Goal: Task Accomplishment & Management: Manage account settings

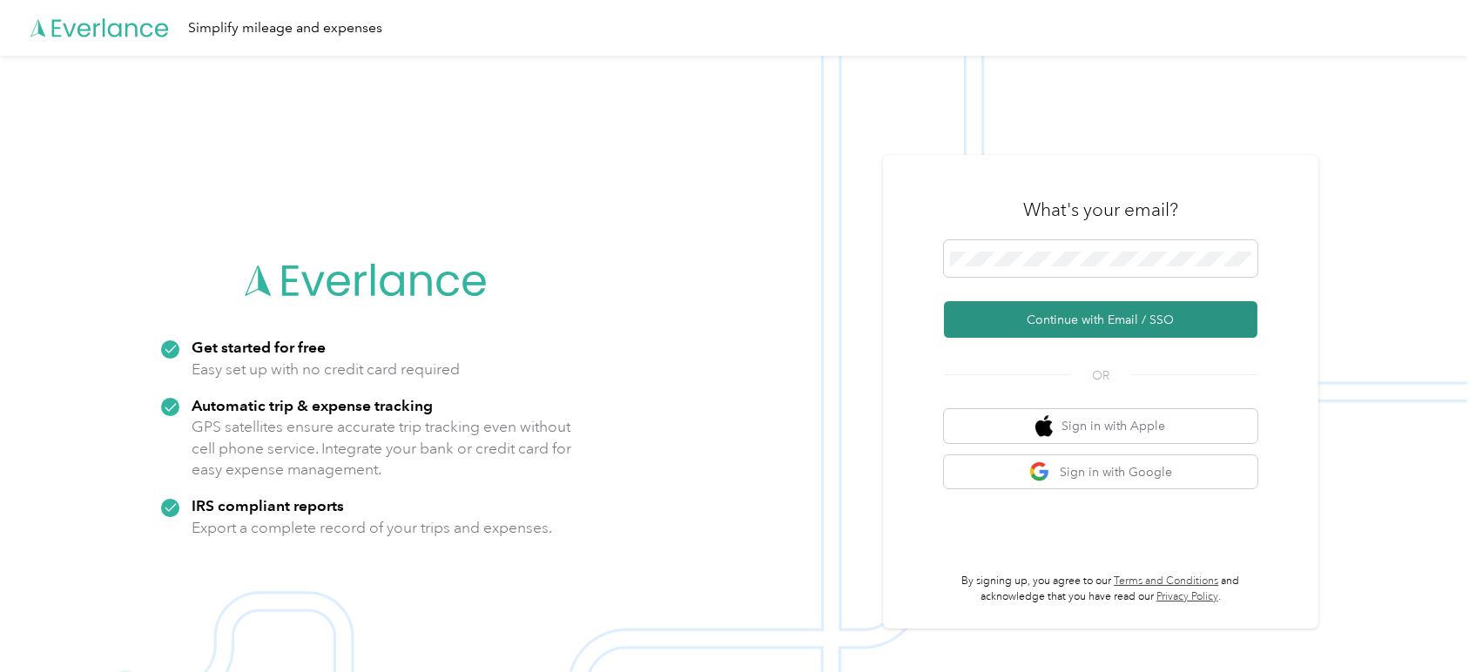
click at [1097, 314] on button "Continue with Email / SSO" at bounding box center [1101, 319] width 314 height 37
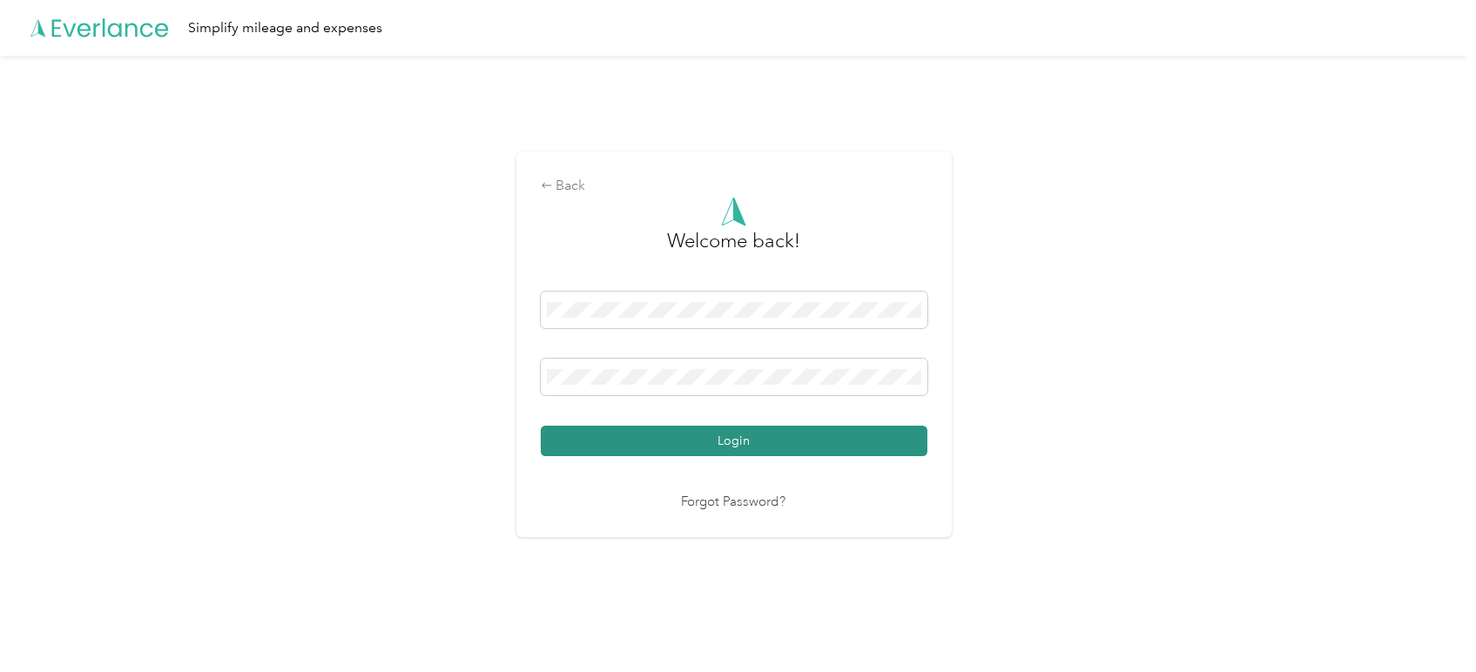
click at [781, 429] on button "Login" at bounding box center [734, 441] width 387 height 30
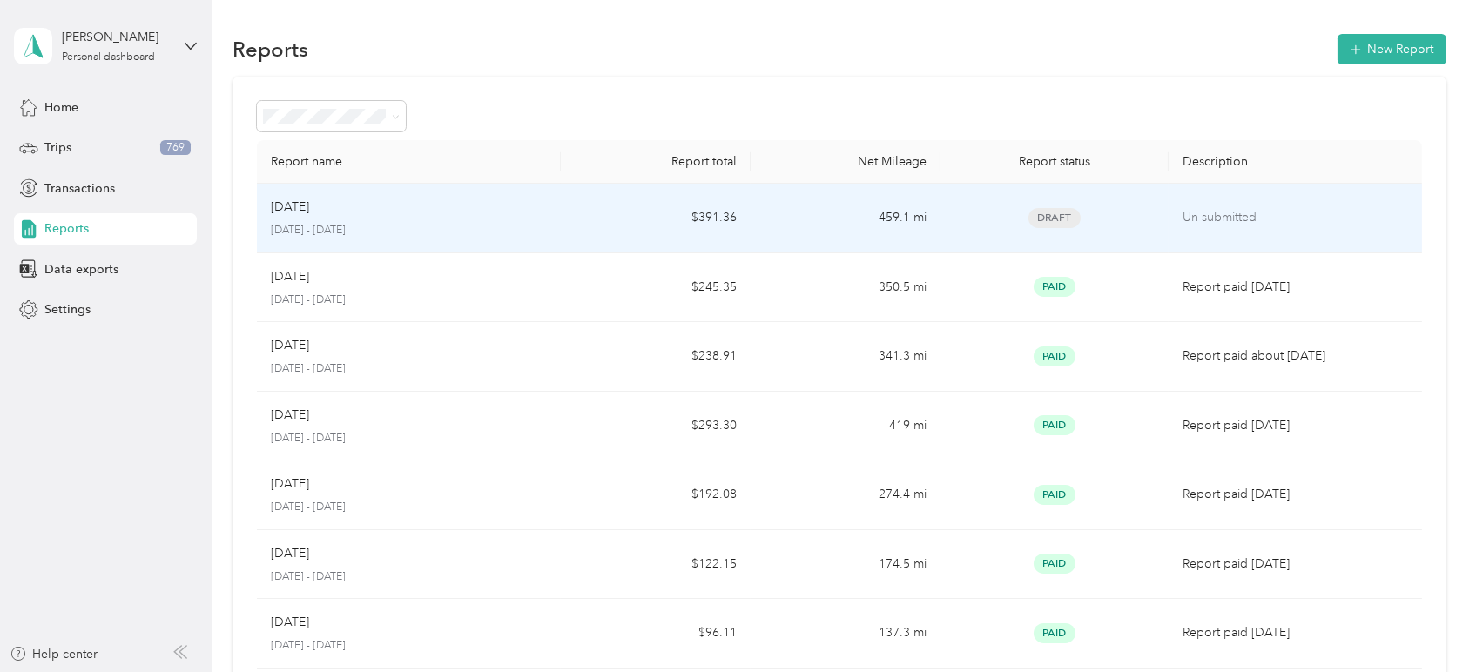
click at [955, 222] on div "Draft" at bounding box center [1055, 218] width 200 height 20
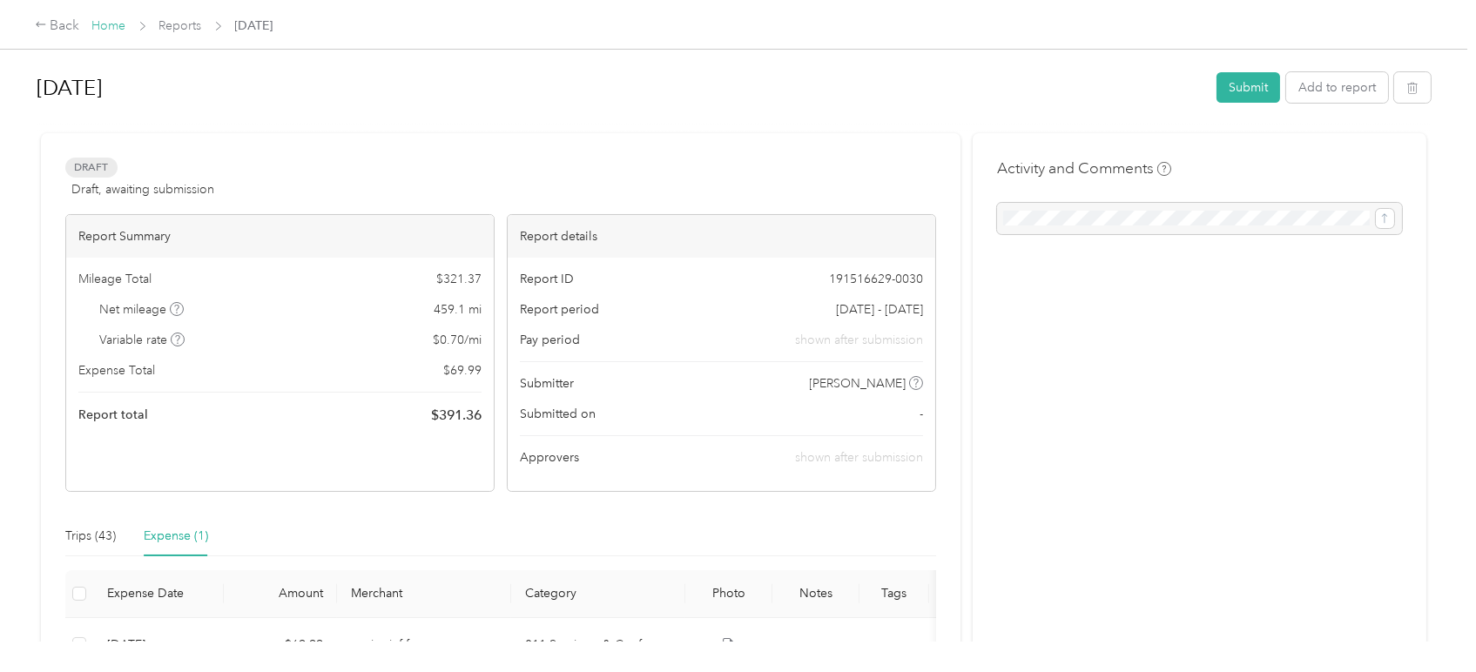
click at [110, 28] on link "Home" at bounding box center [109, 25] width 34 height 15
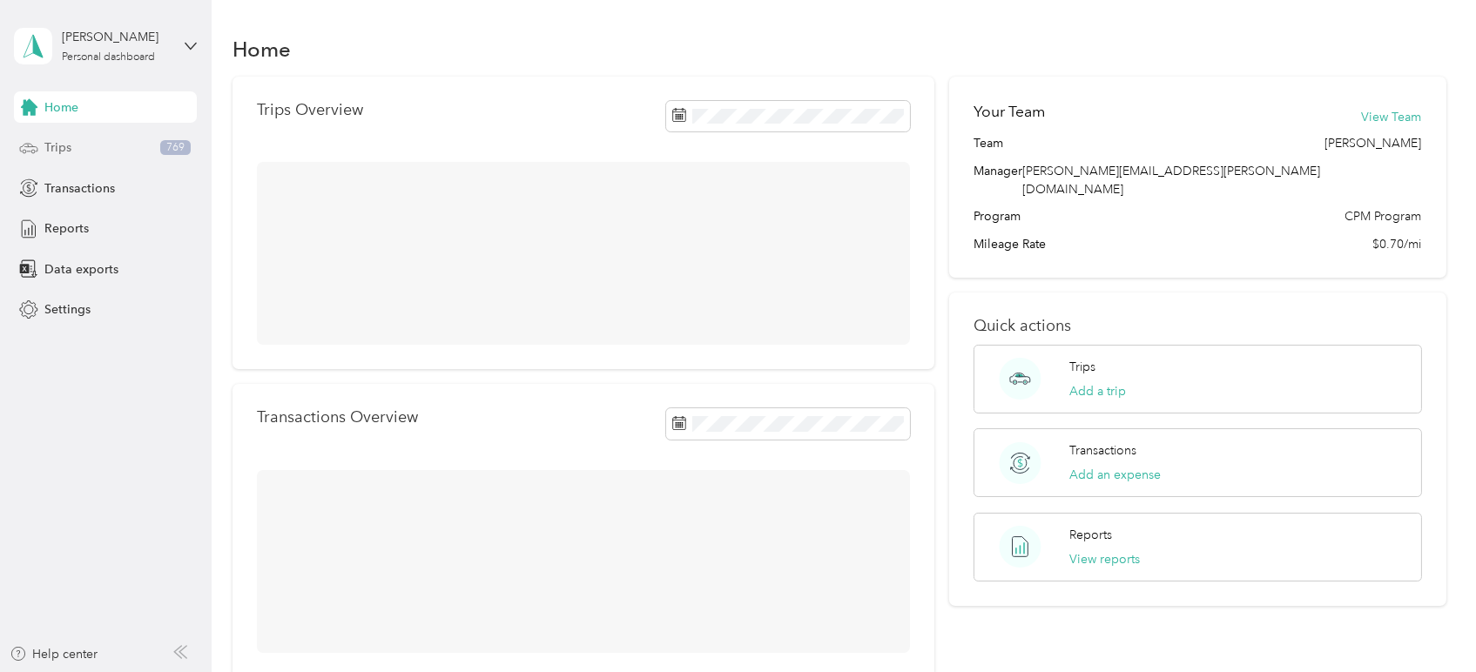
click at [79, 158] on div "Trips 769" at bounding box center [105, 147] width 183 height 31
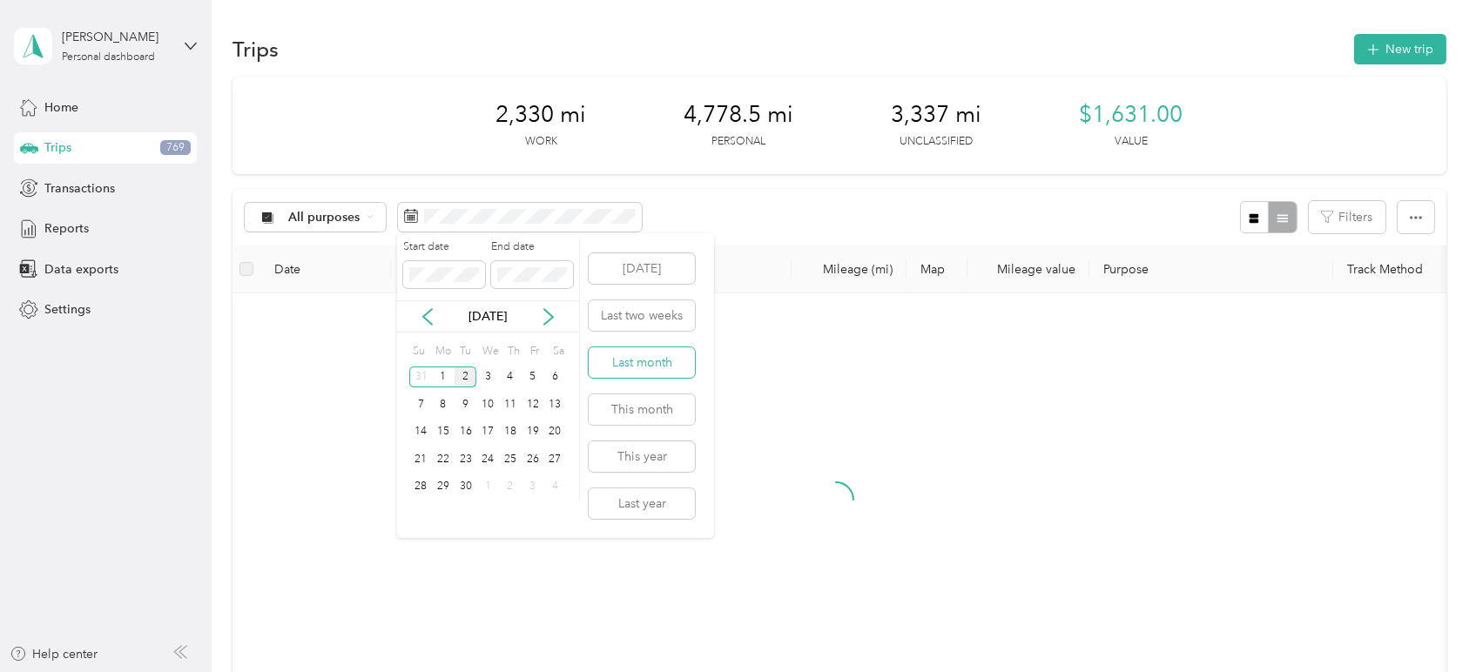
click at [632, 361] on button "Last month" at bounding box center [642, 363] width 106 height 30
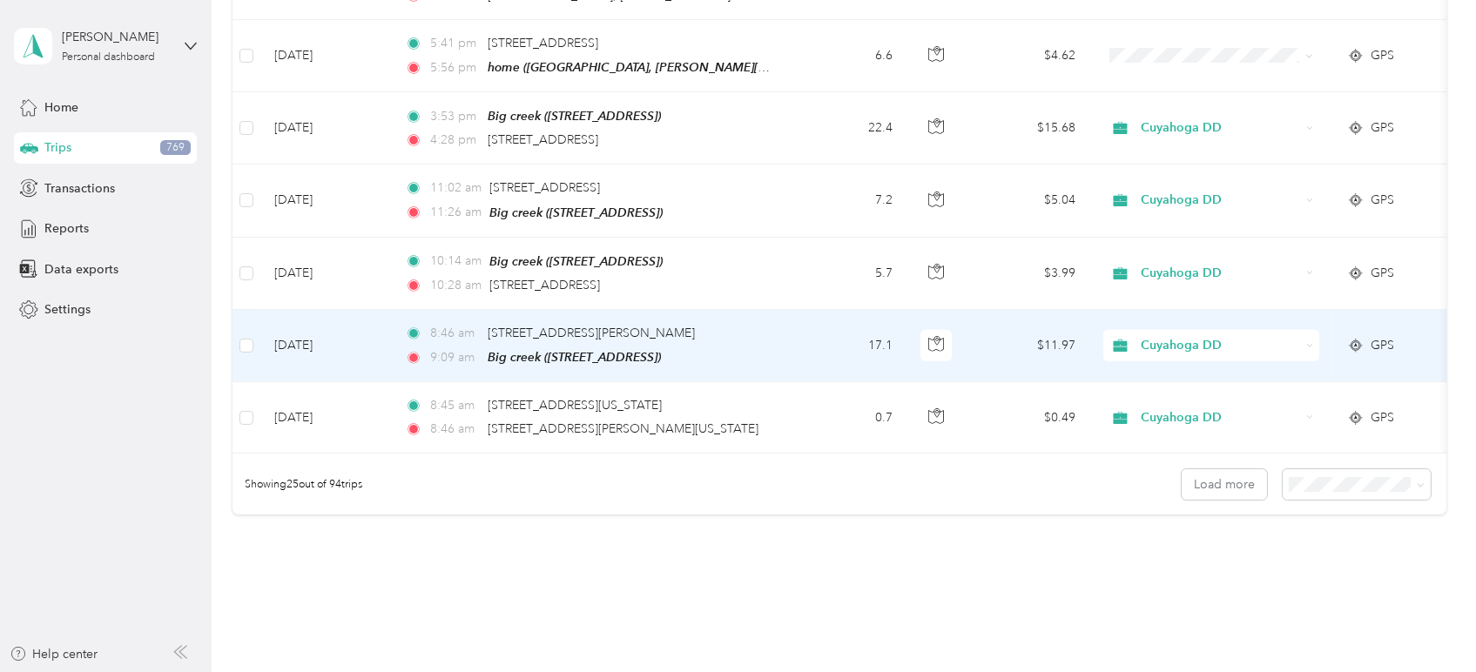
scroll to position [1725, 0]
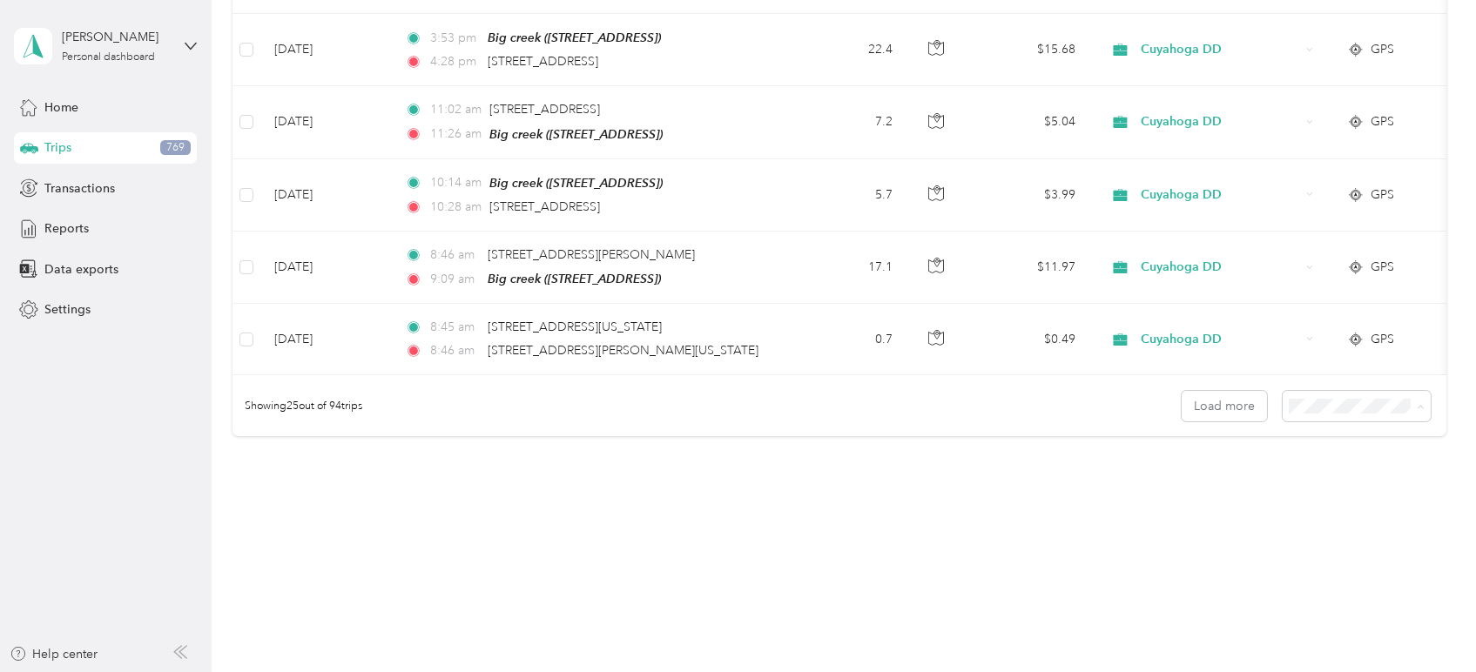
click at [1338, 496] on li "100 per load" at bounding box center [1351, 494] width 148 height 30
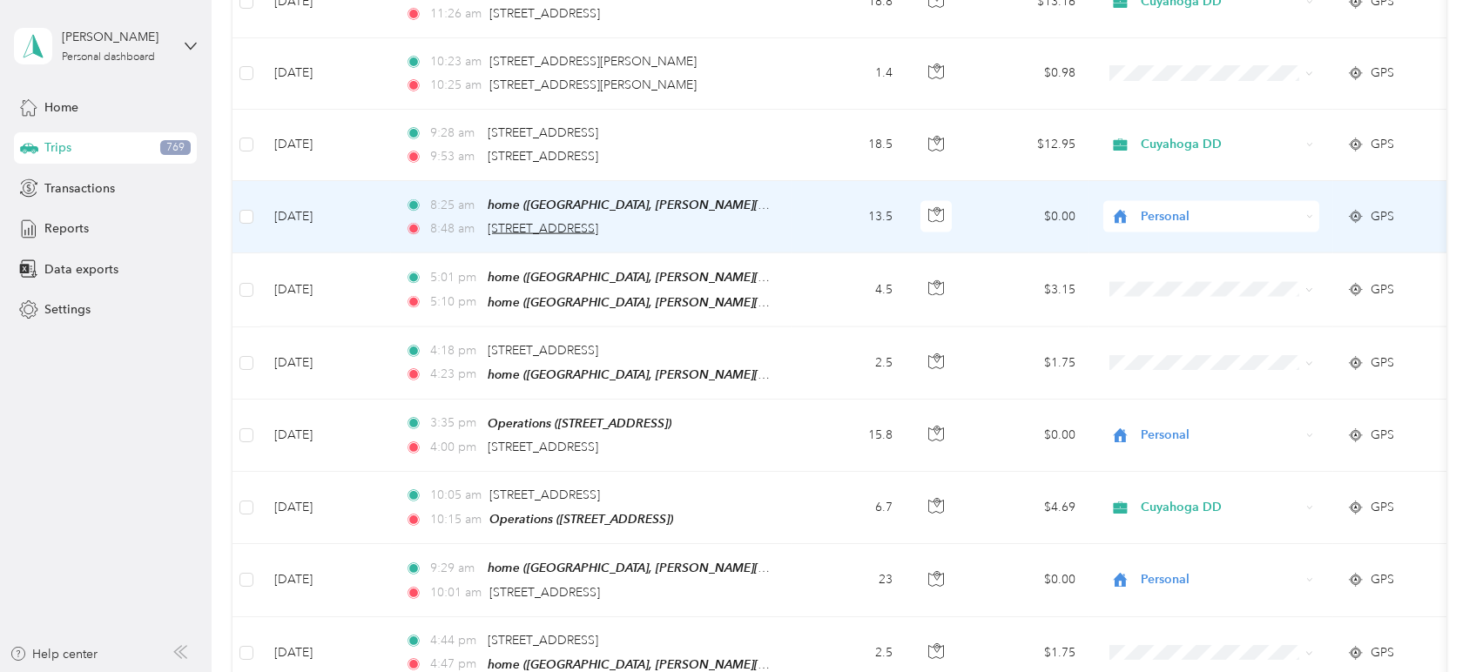
scroll to position [5790, 0]
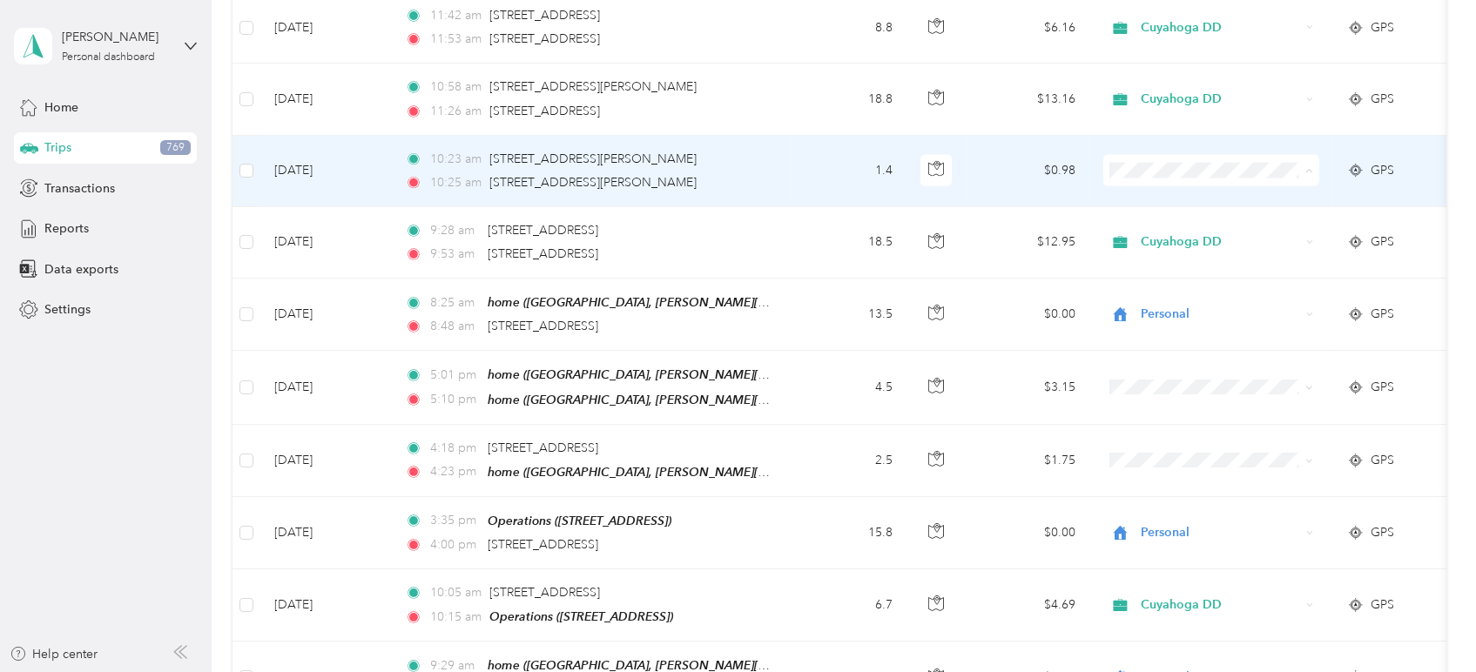
click at [1150, 151] on span "Cuyahoga DD" at bounding box center [1227, 150] width 161 height 18
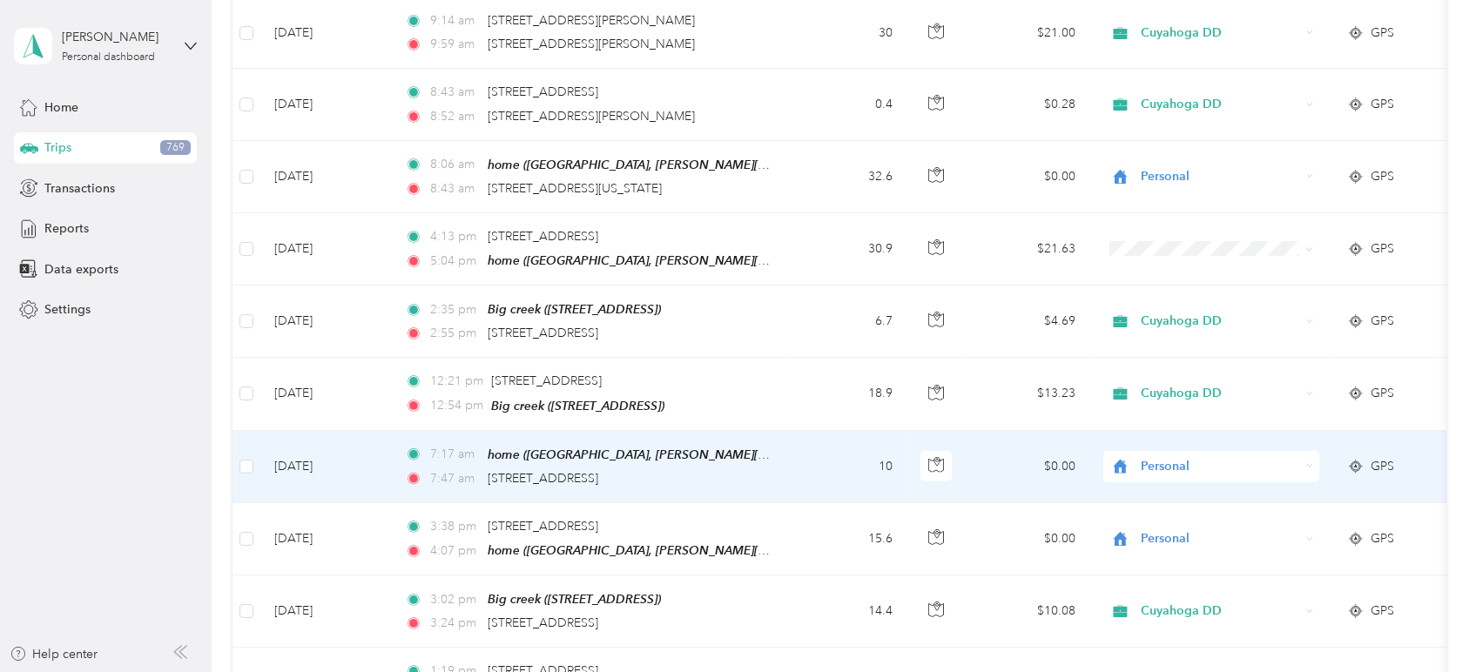
scroll to position [3177, 0]
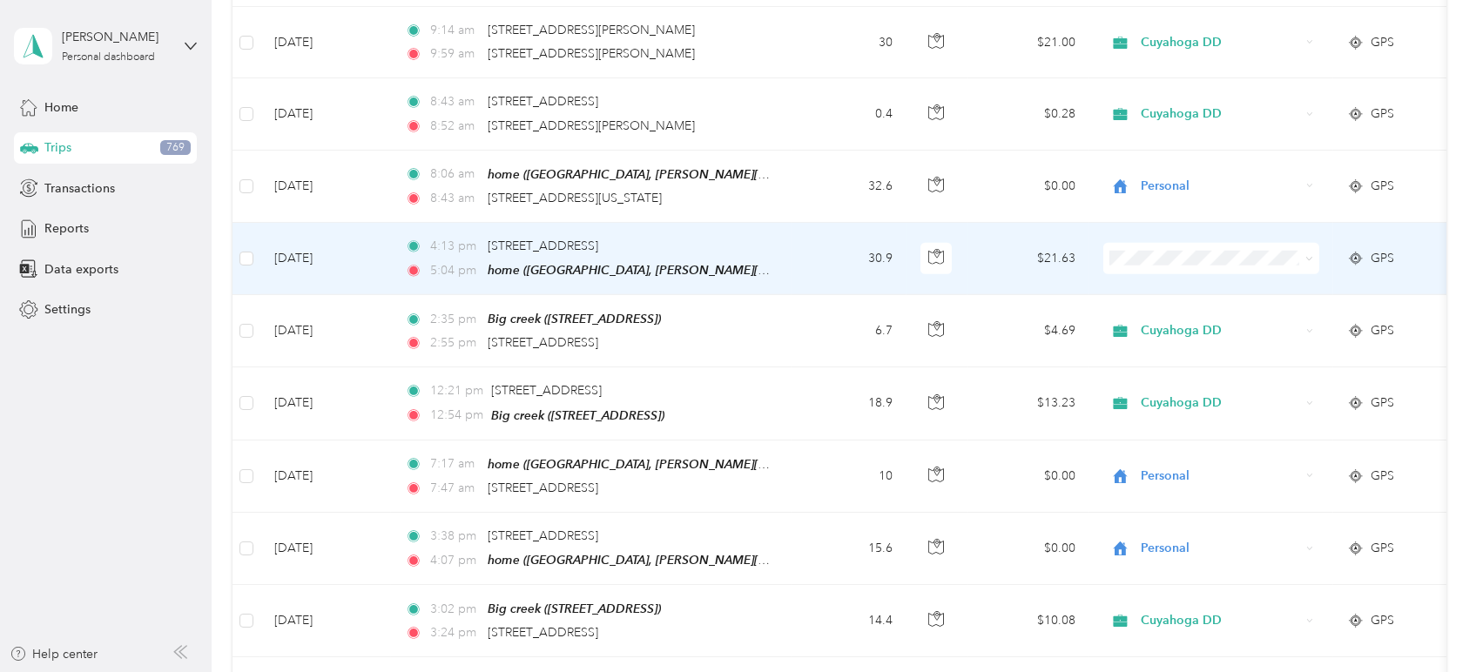
click at [1190, 282] on span "Personal" at bounding box center [1227, 289] width 161 height 18
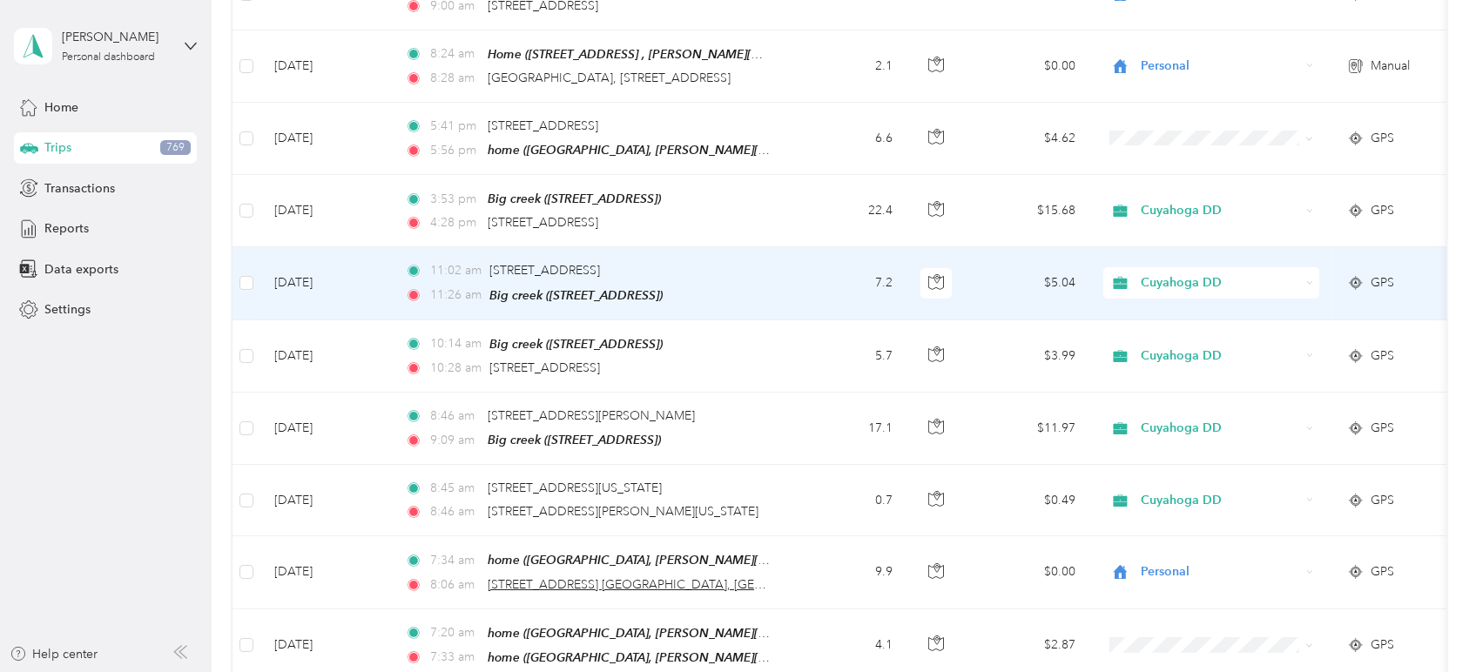
scroll to position [1533, 0]
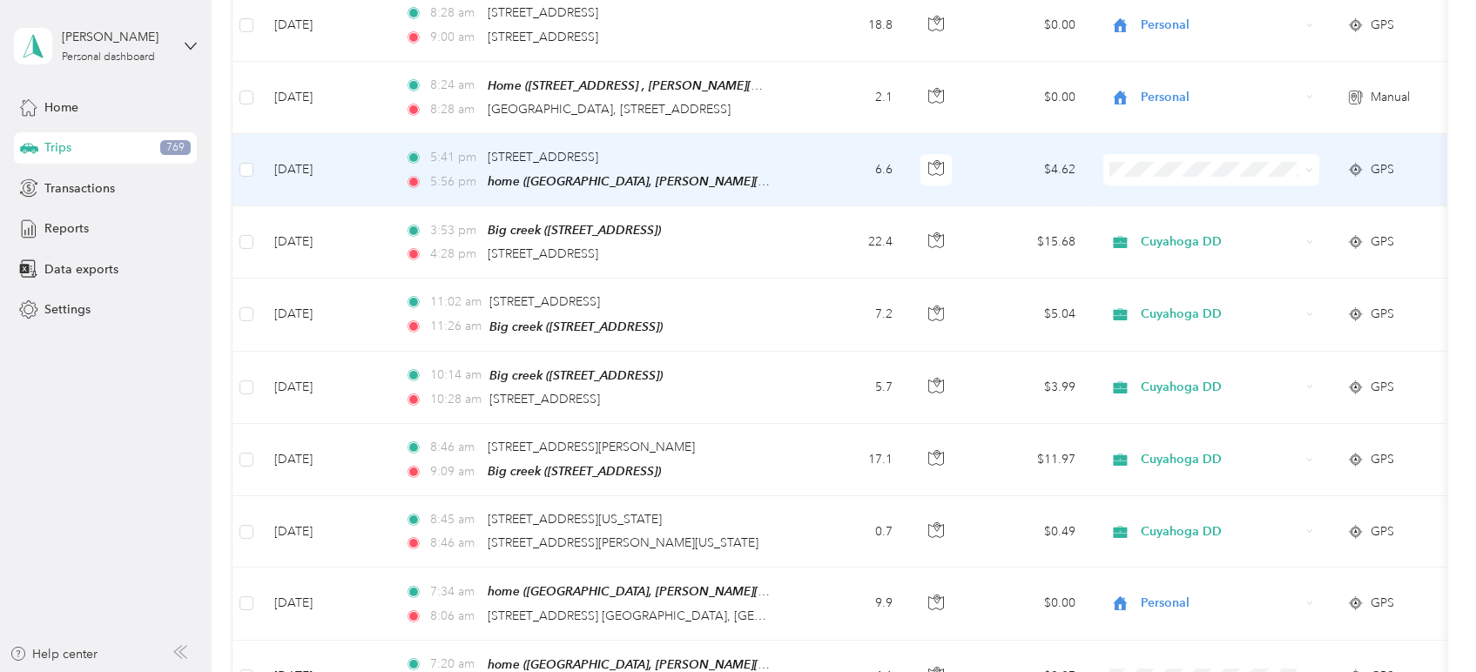
click at [1148, 171] on td at bounding box center [1212, 170] width 244 height 72
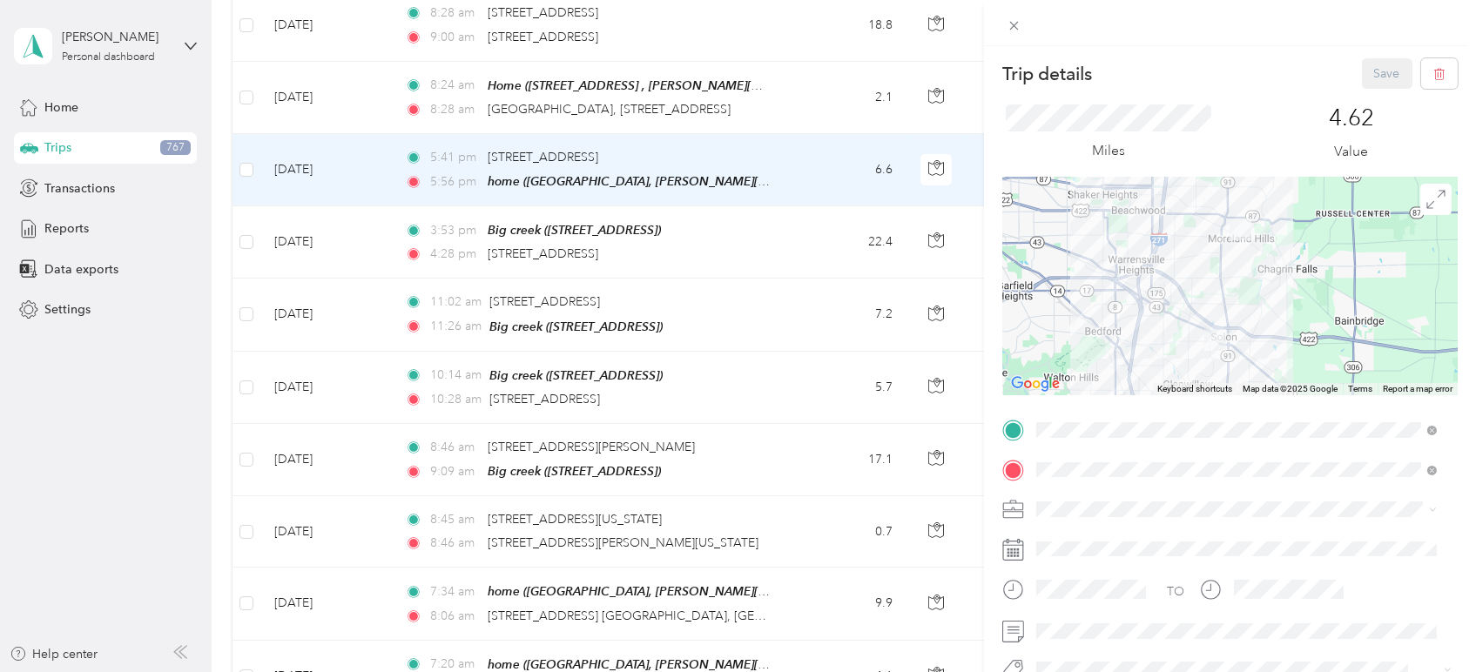
click at [818, 85] on div "Trip details Save This trip cannot be edited because it is either under review,…" at bounding box center [738, 336] width 1476 height 672
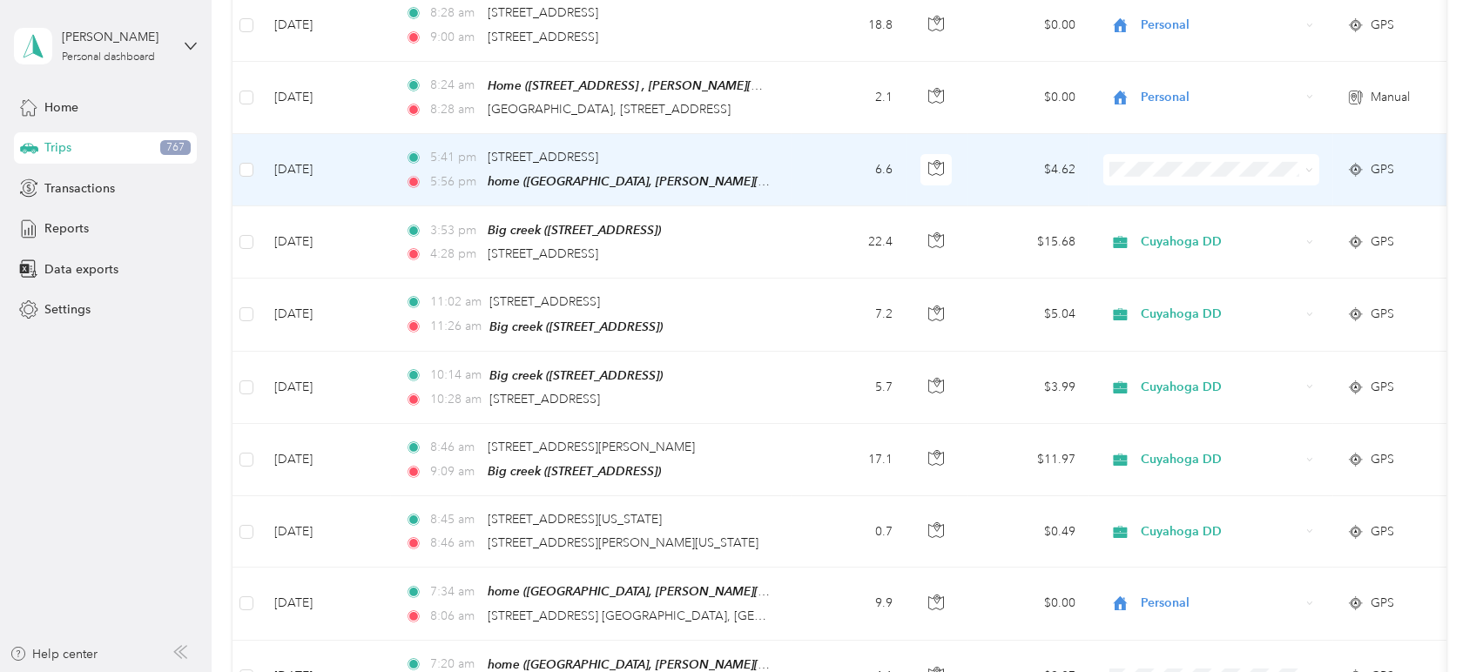
click at [1306, 160] on span at bounding box center [1307, 169] width 14 height 19
click at [1307, 166] on icon at bounding box center [1310, 170] width 8 height 8
click at [1201, 215] on span "Personal" at bounding box center [1227, 216] width 161 height 18
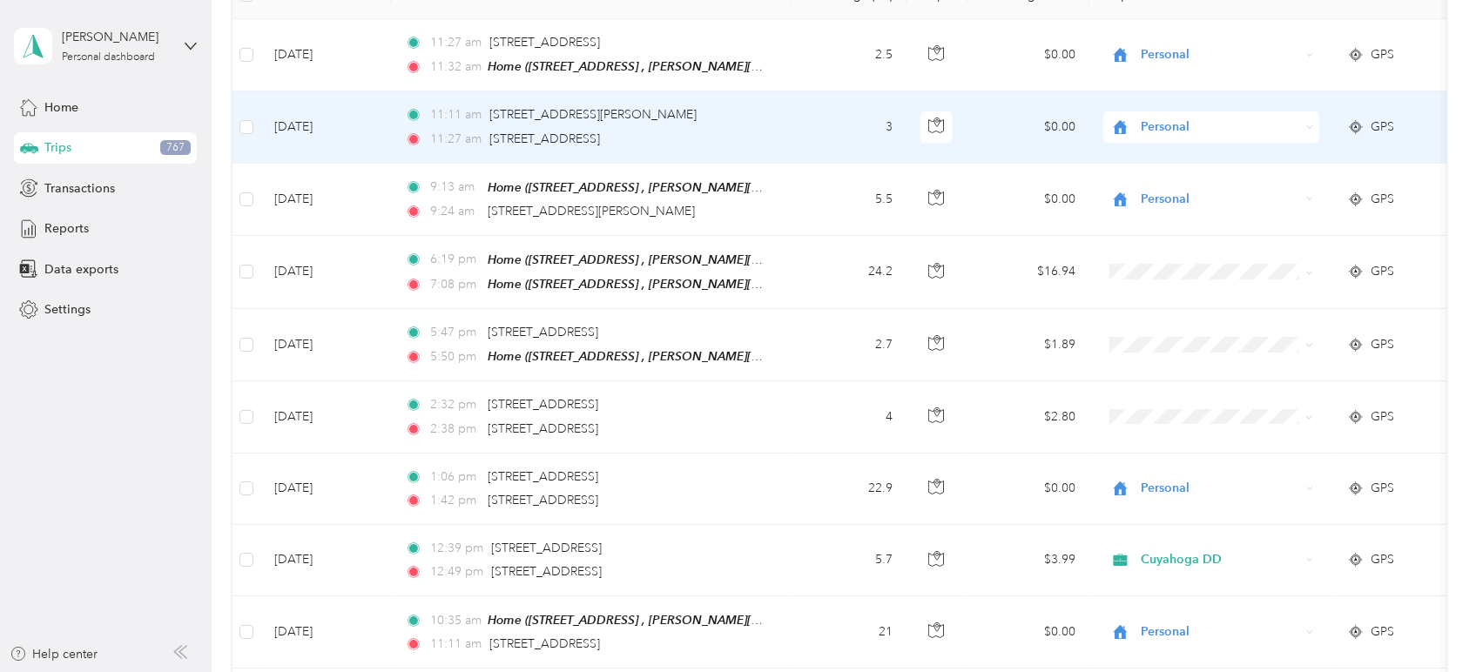
scroll to position [178, 0]
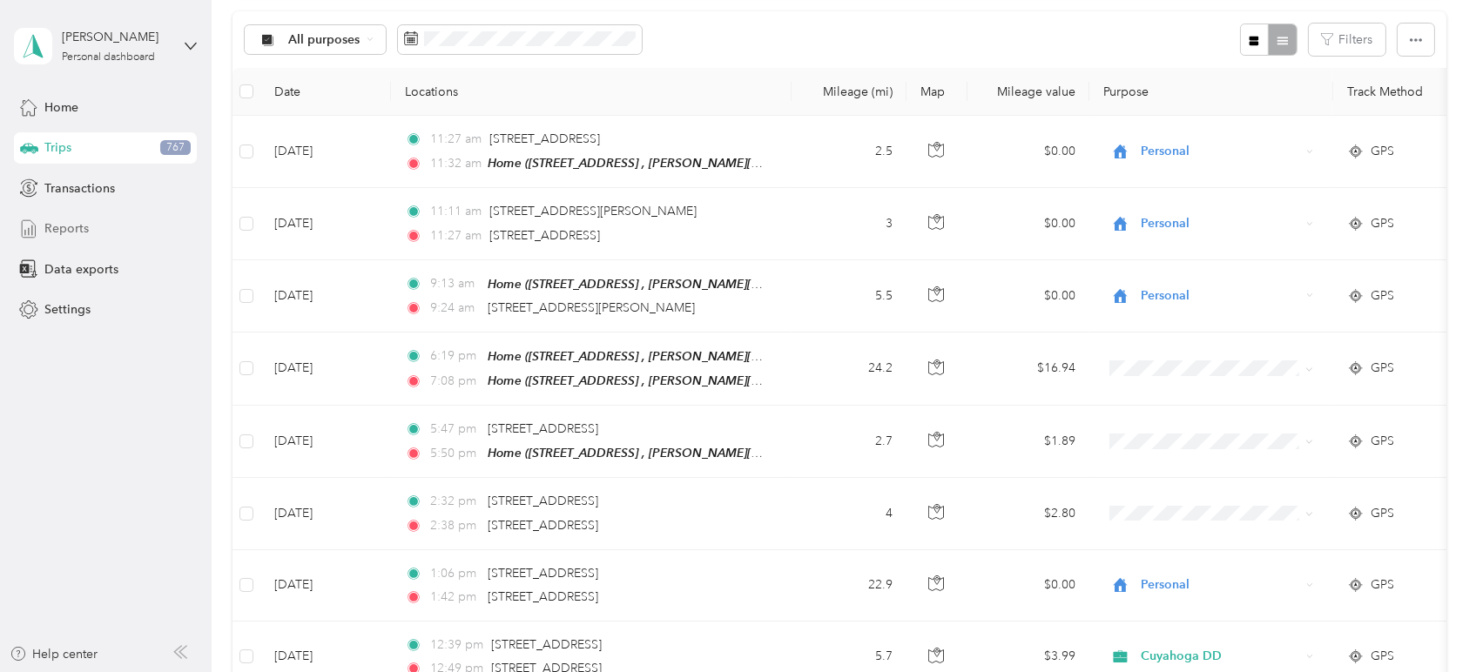
click at [67, 224] on span "Reports" at bounding box center [66, 228] width 44 height 18
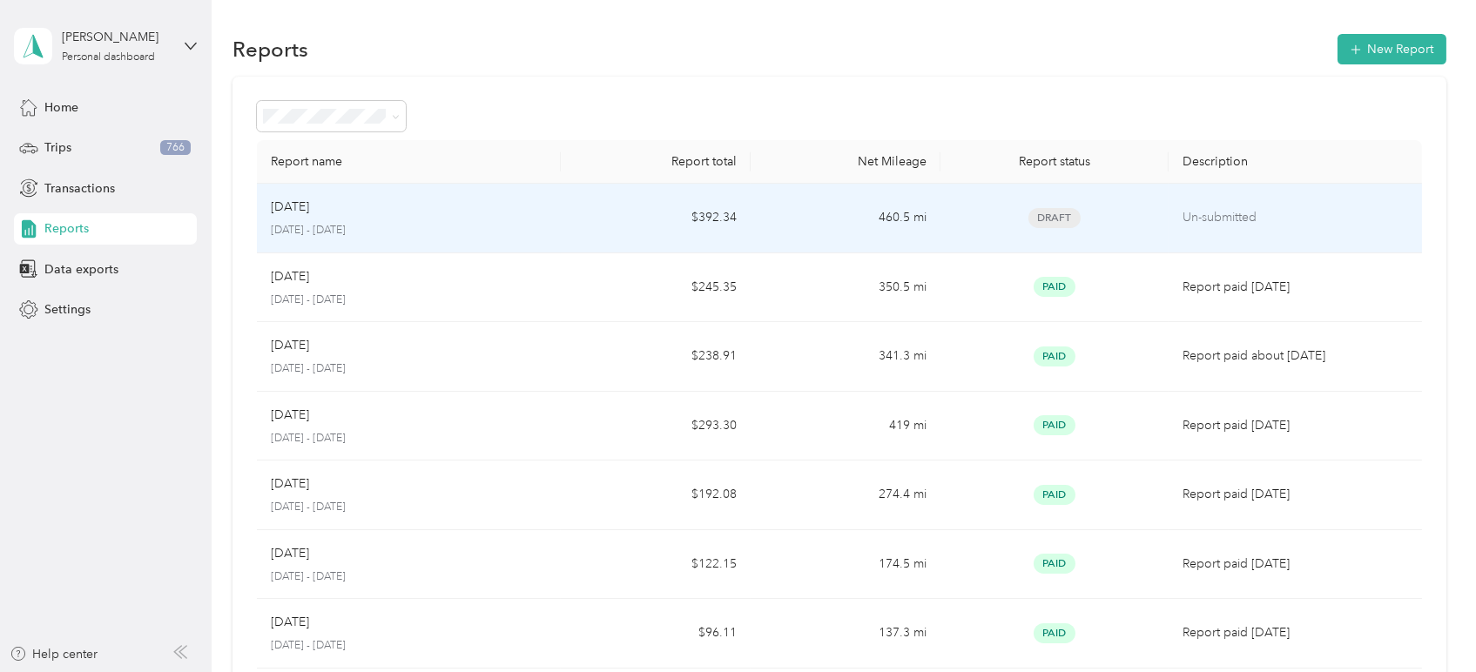
click at [581, 211] on td "$392.34" at bounding box center [656, 219] width 190 height 70
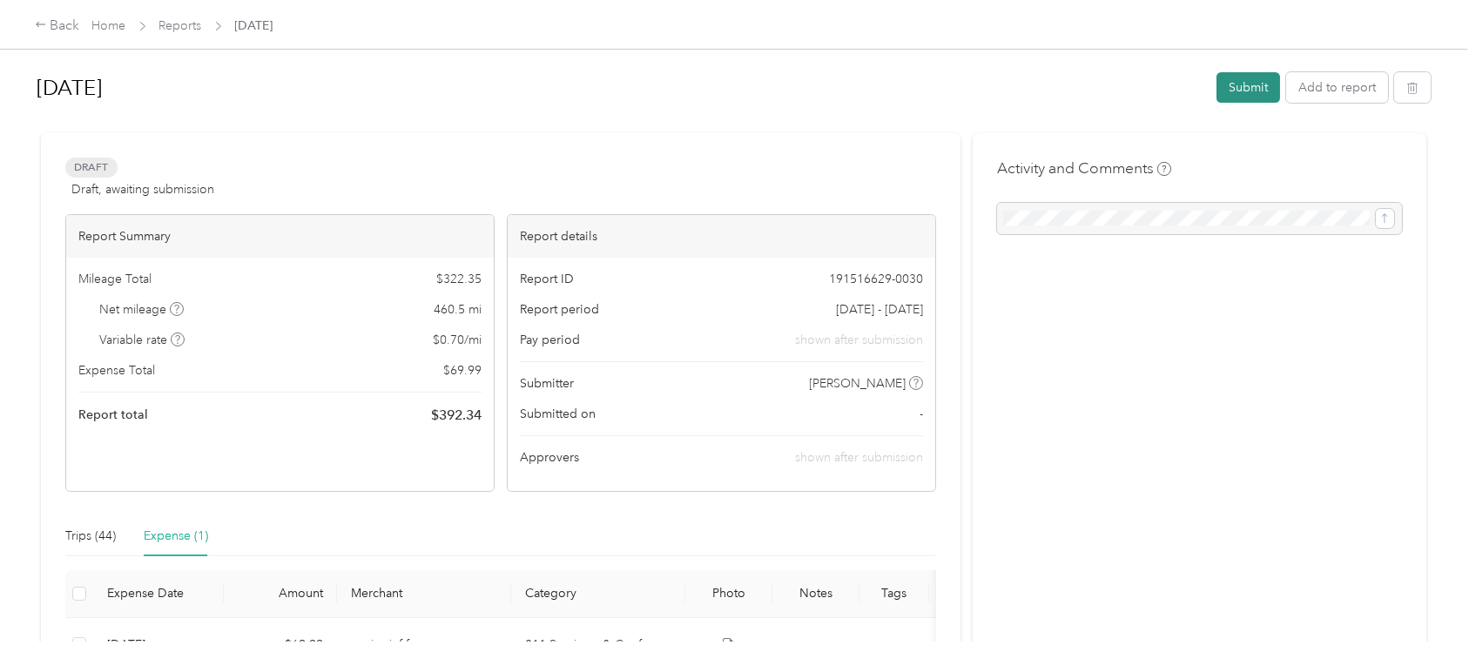
click at [1241, 89] on button "Submit" at bounding box center [1249, 87] width 64 height 30
click at [1244, 86] on button "Submit" at bounding box center [1249, 87] width 64 height 30
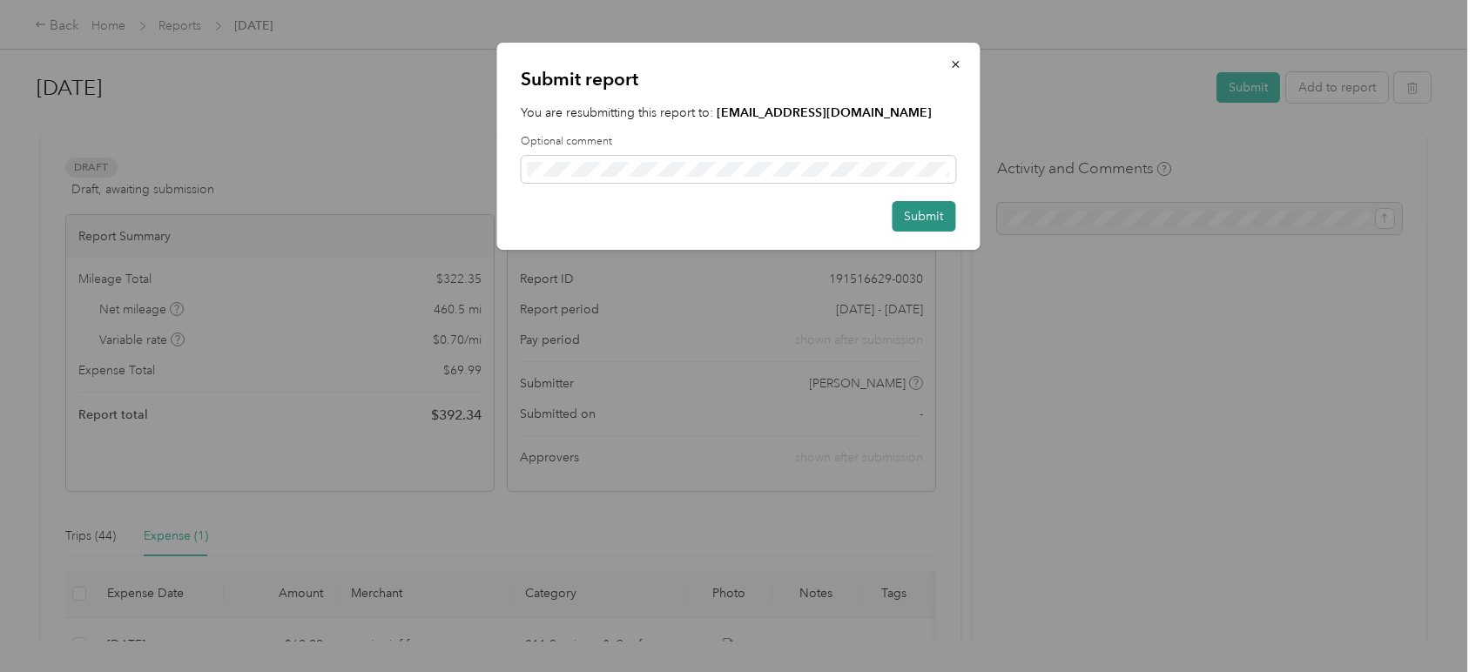
click at [924, 215] on button "Submit" at bounding box center [924, 216] width 64 height 30
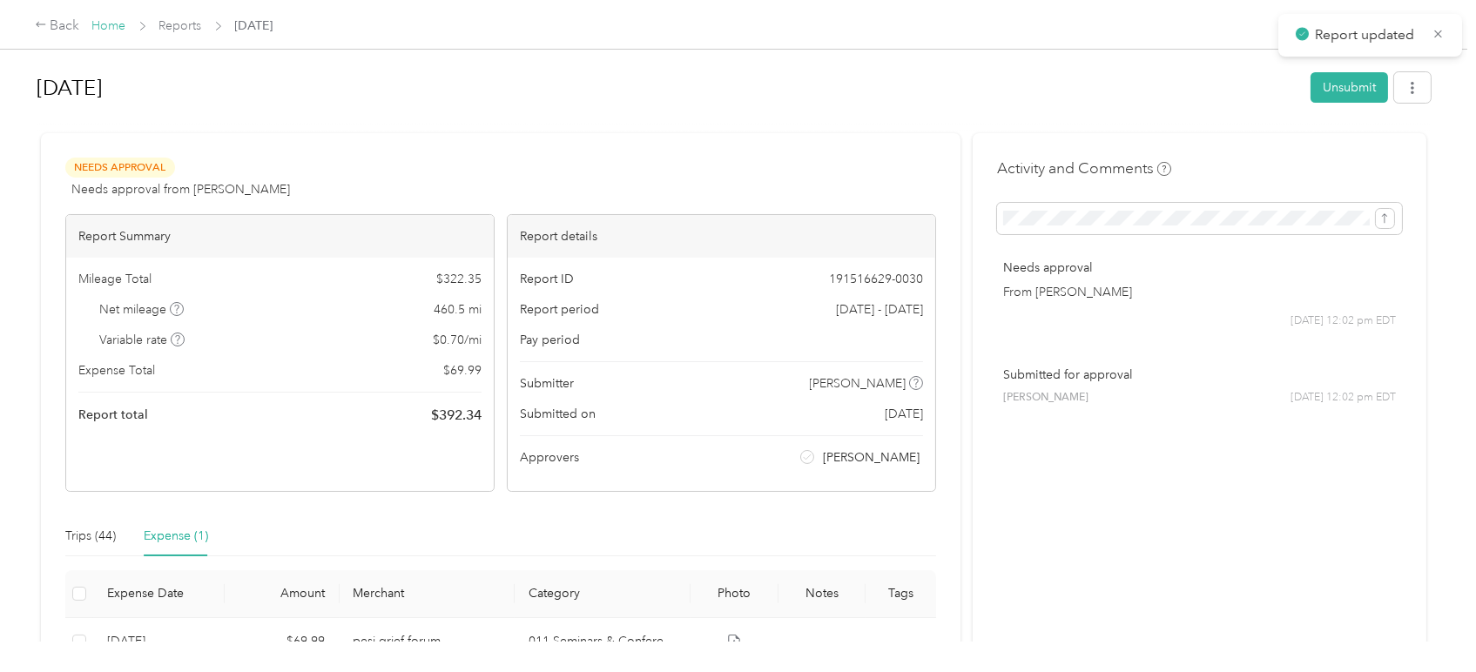
click at [111, 29] on link "Home" at bounding box center [109, 25] width 34 height 15
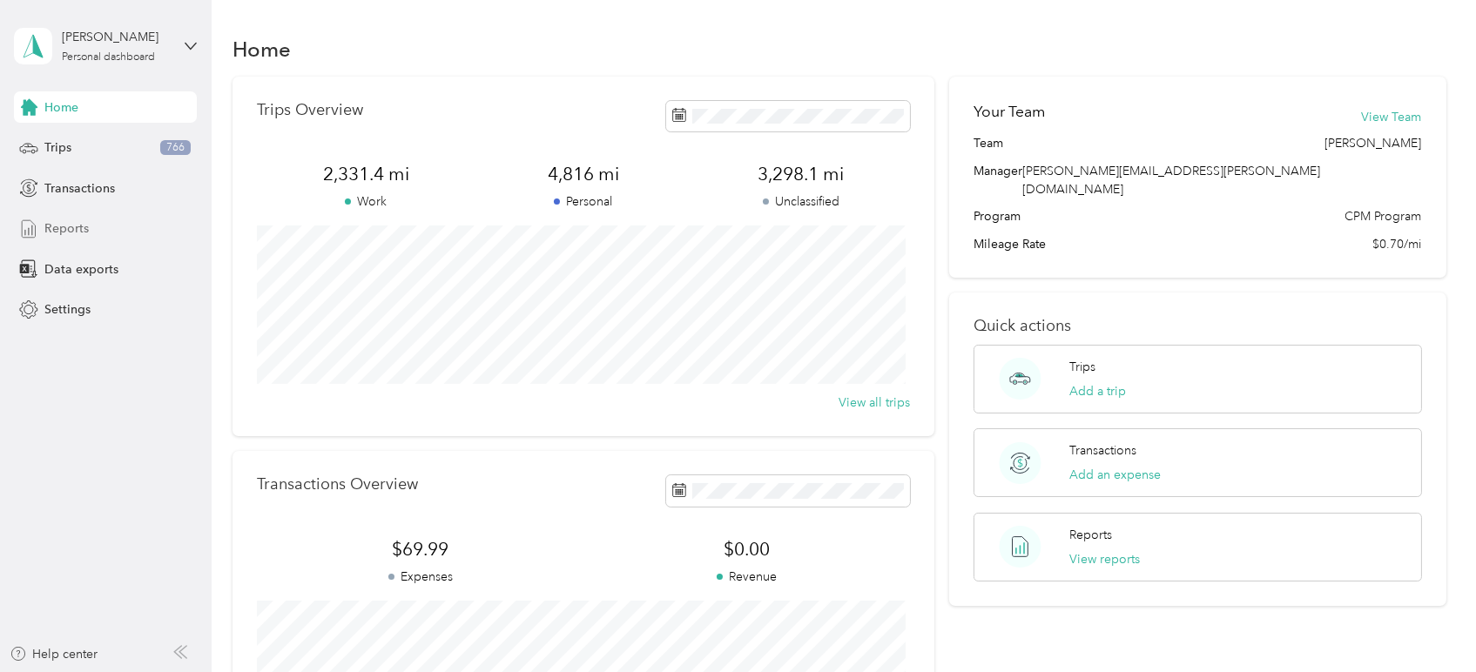
click at [82, 226] on span "Reports" at bounding box center [66, 228] width 44 height 18
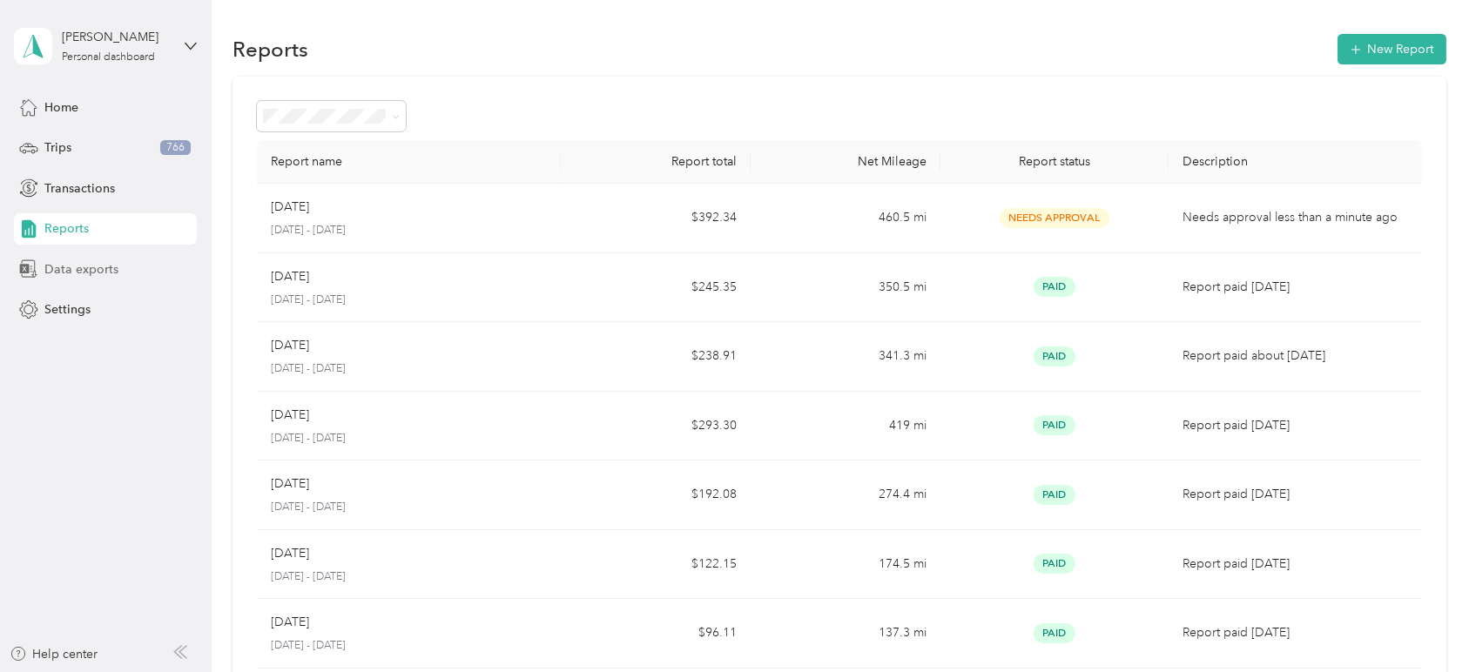
click at [77, 266] on span "Data exports" at bounding box center [81, 269] width 74 height 18
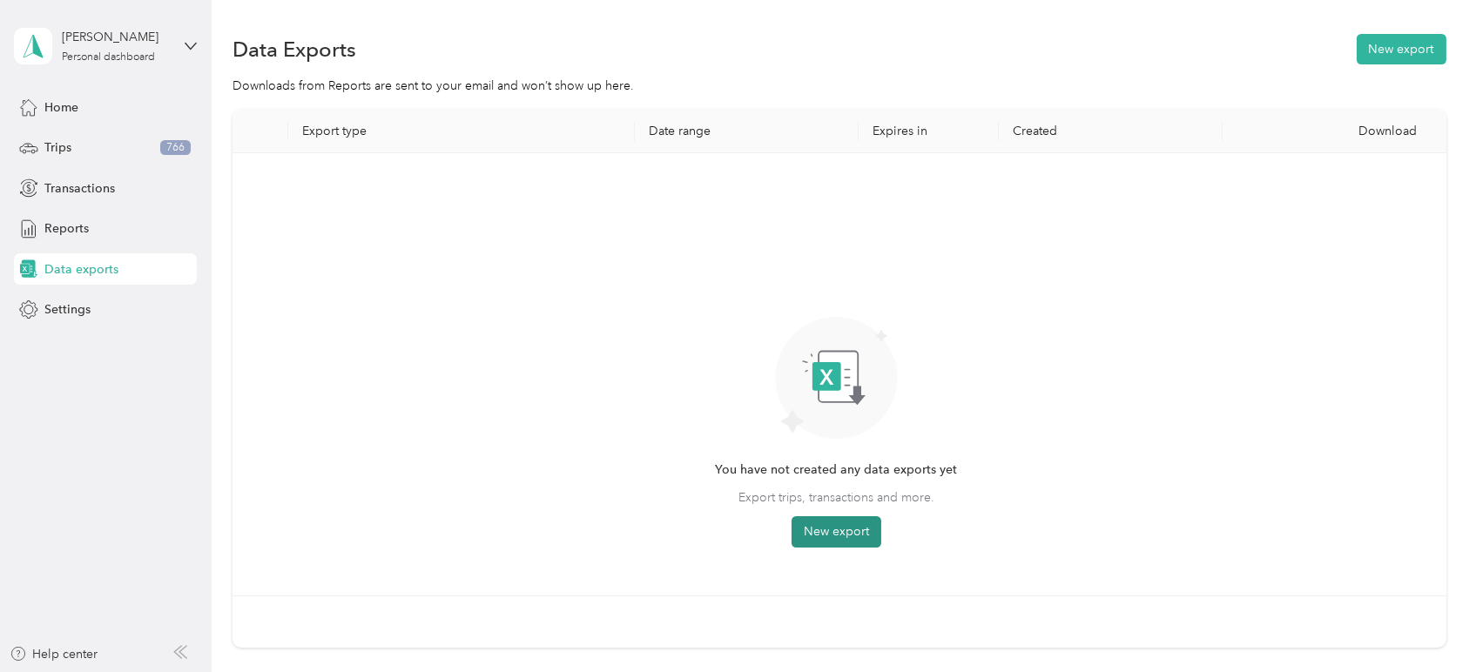
click at [823, 538] on button "New export" at bounding box center [837, 532] width 90 height 31
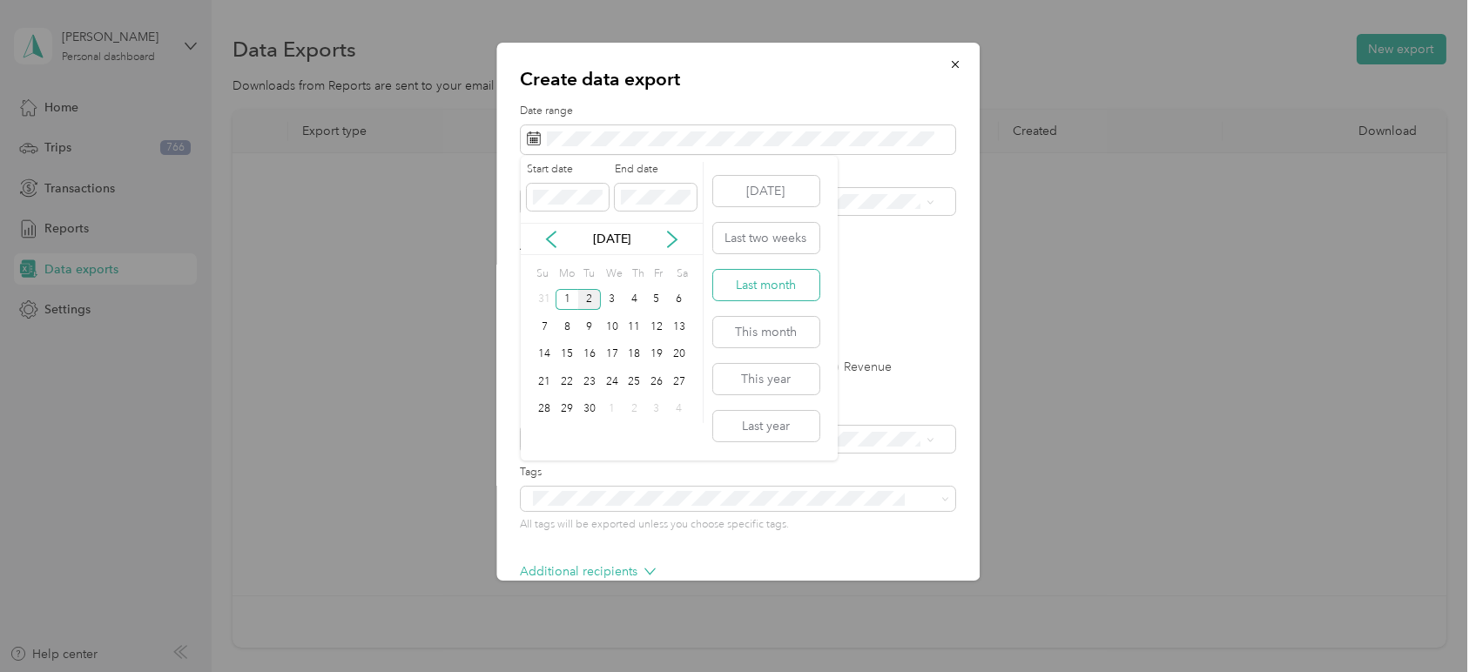
click at [776, 285] on button "Last month" at bounding box center [766, 285] width 106 height 30
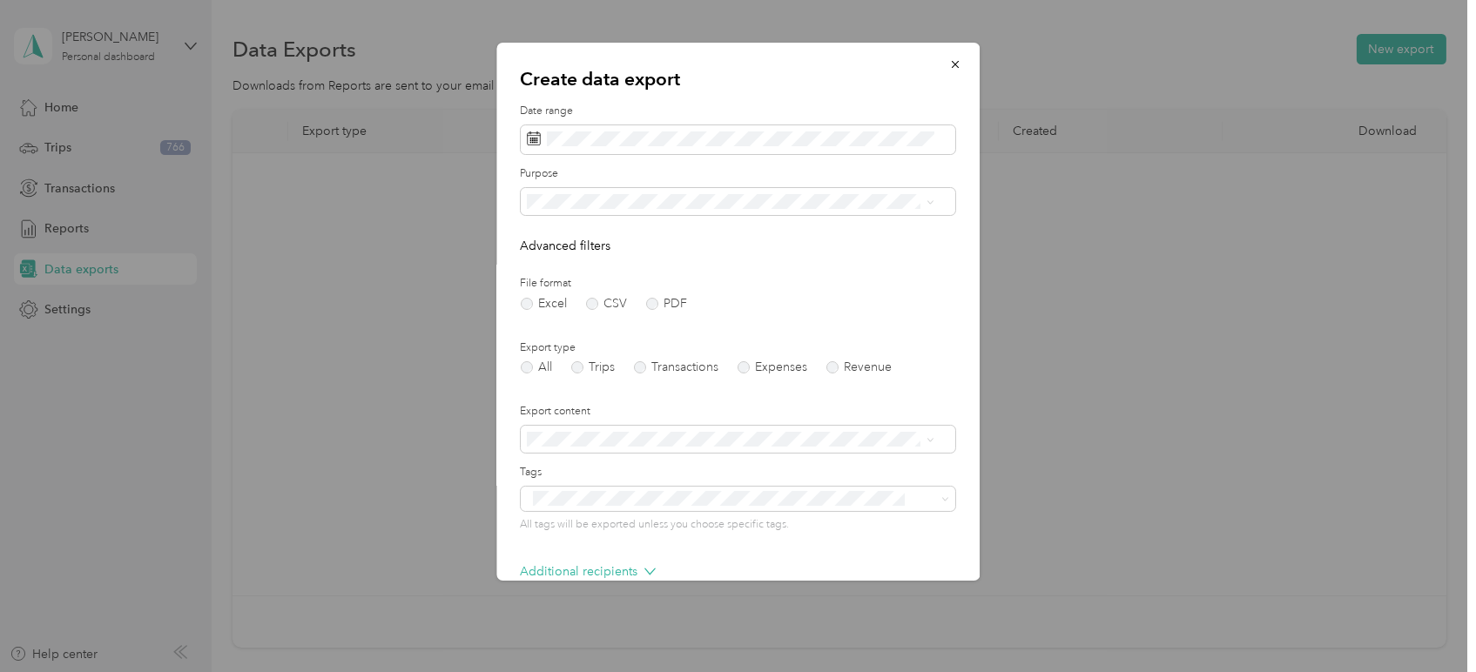
click at [586, 216] on form "Date range Purpose Advanced filters File format Excel CSV PDF Export type All T…" at bounding box center [738, 378] width 435 height 548
click at [570, 291] on span "Personal" at bounding box center [556, 291] width 46 height 15
click at [652, 305] on label "PDF" at bounding box center [667, 304] width 42 height 12
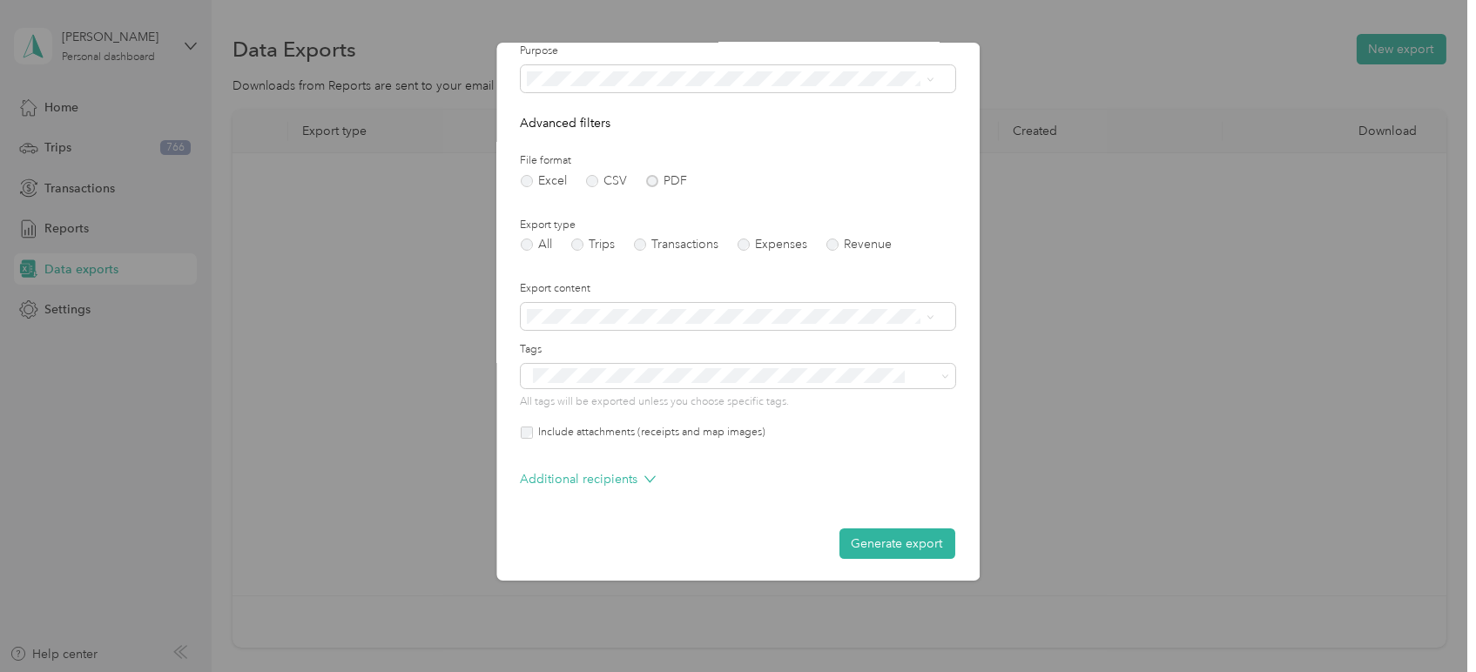
scroll to position [125, 0]
click at [597, 476] on p "Additional recipients" at bounding box center [588, 477] width 135 height 18
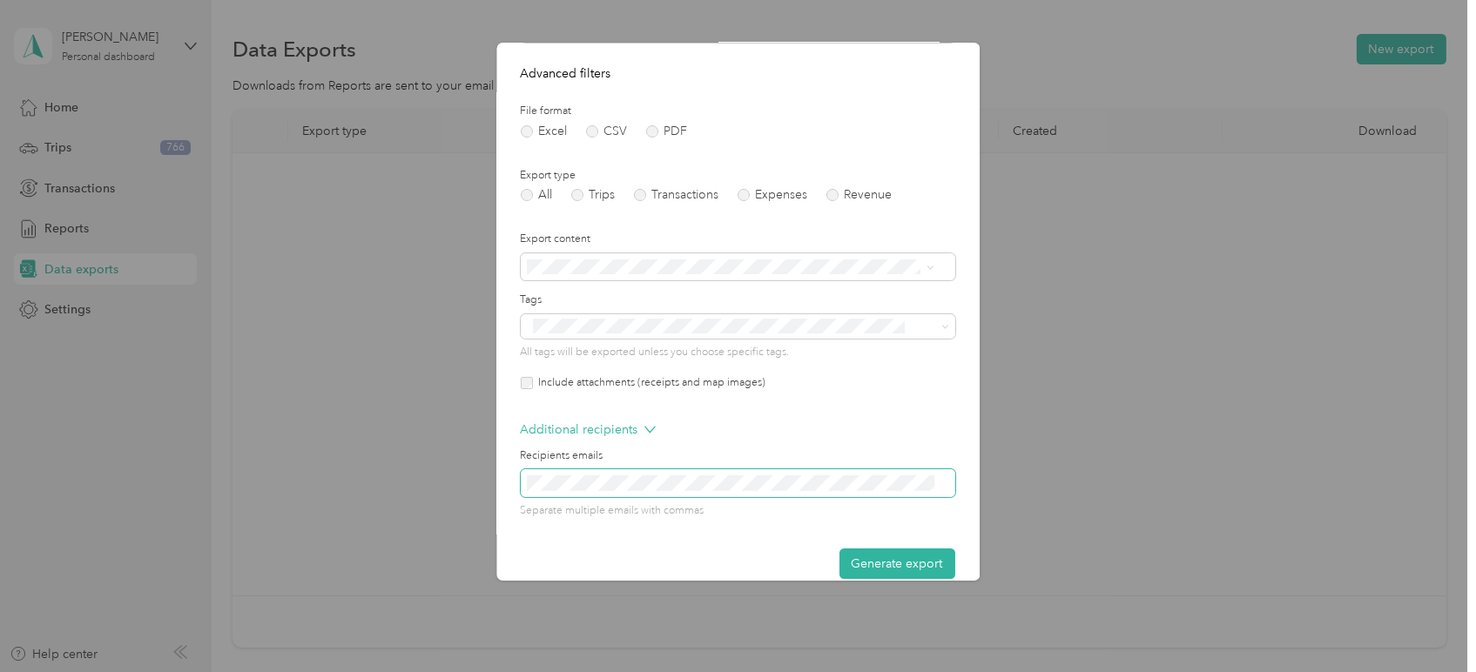
scroll to position [195, 0]
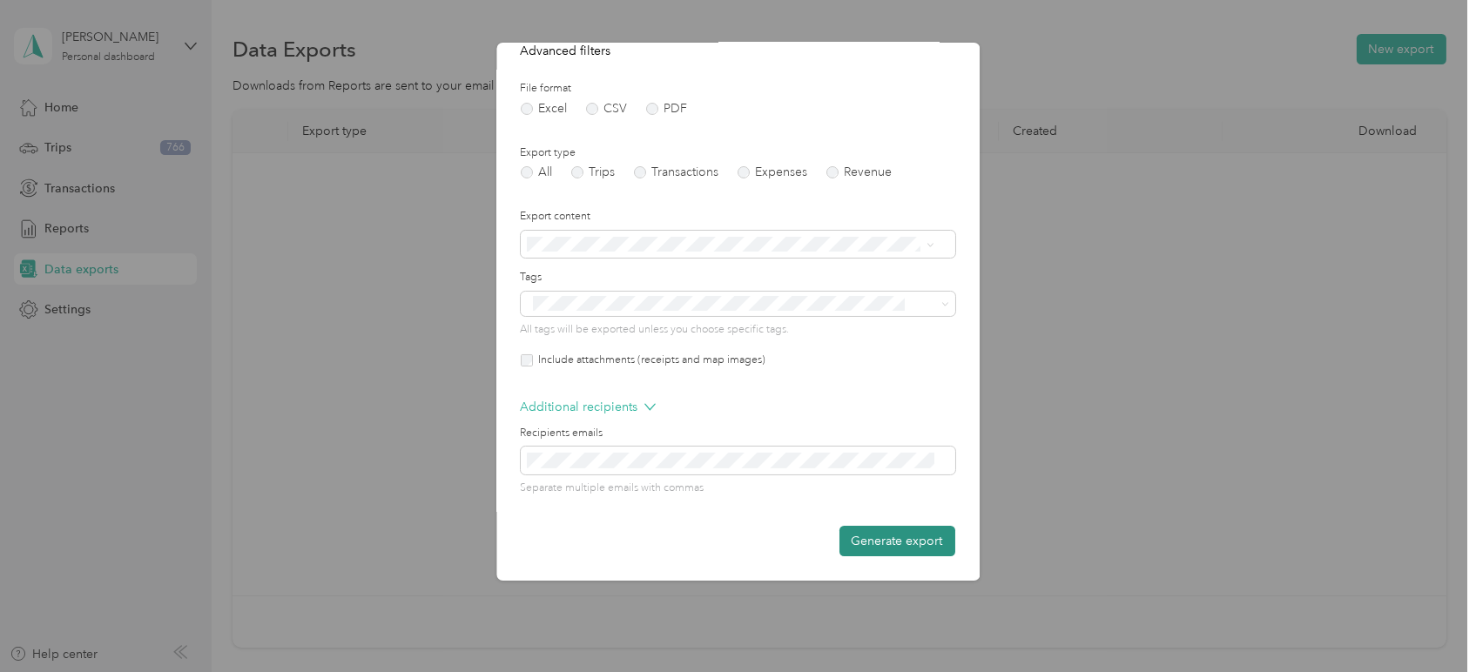
click at [871, 536] on button "Generate export" at bounding box center [898, 541] width 116 height 30
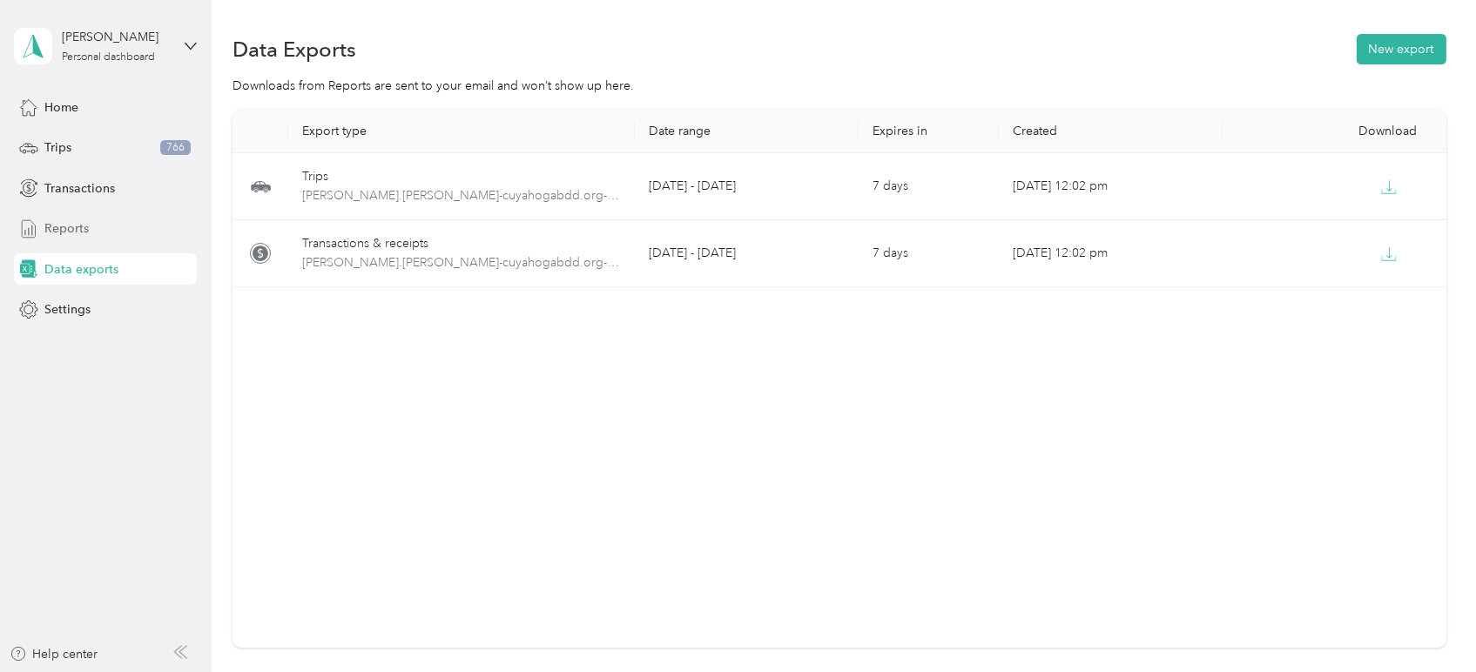
click at [52, 228] on span "Reports" at bounding box center [66, 228] width 44 height 18
